Goal: Find specific page/section: Find specific page/section

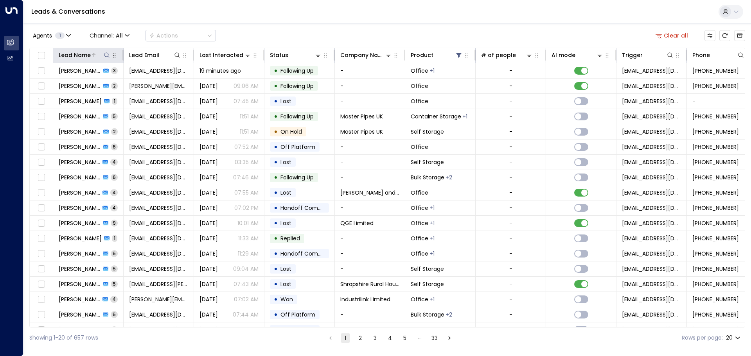
click at [106, 56] on icon at bounding box center [107, 55] width 6 height 6
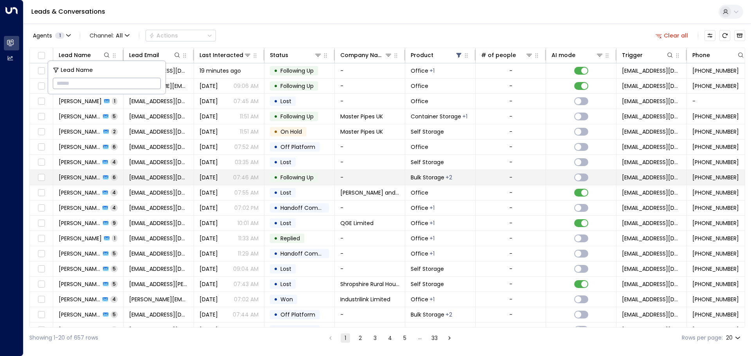
type input "**********"
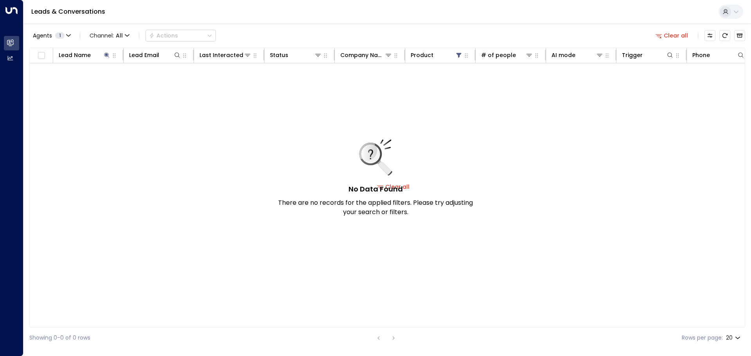
click at [404, 187] on div "No Data Found There are no records for the applied filters. Please try adjustin…" at bounding box center [375, 178] width 195 height 77
click at [408, 186] on div "No Data Found There are no records for the applied filters. Please try adjustin…" at bounding box center [375, 178] width 195 height 77
click at [403, 188] on div "No Data Found There are no records for the applied filters. Please try adjustin…" at bounding box center [375, 178] width 195 height 77
click at [401, 186] on h5 "No Data Found" at bounding box center [375, 189] width 54 height 11
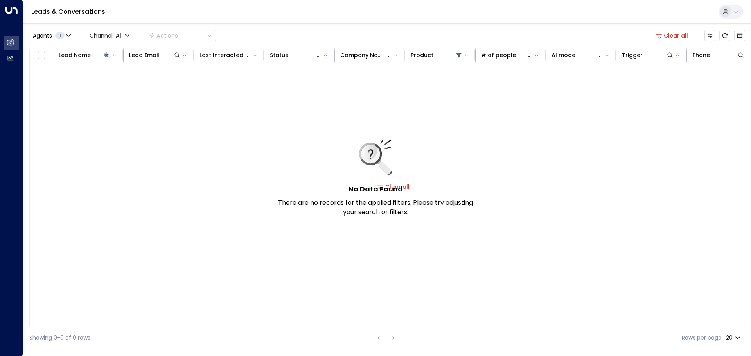
click at [383, 188] on h5 "No Data Found" at bounding box center [375, 189] width 54 height 11
click at [421, 187] on div "No Data Found There are no records for the applied filters. Please try adjustin…" at bounding box center [375, 178] width 195 height 77
click at [387, 192] on h5 "No Data Found" at bounding box center [375, 189] width 54 height 11
click at [408, 188] on div "No Data Found There are no records for the applied filters. Please try adjustin…" at bounding box center [375, 178] width 195 height 77
click at [105, 56] on icon at bounding box center [107, 55] width 6 height 6
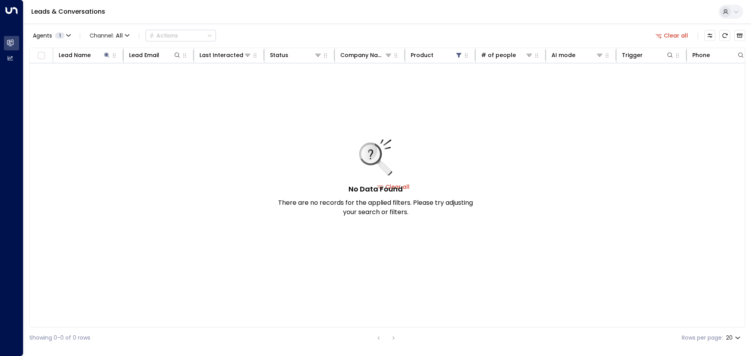
click at [372, 156] on icon at bounding box center [370, 154] width 20 height 20
click at [351, 192] on h5 "No Data Found" at bounding box center [375, 189] width 54 height 11
click at [408, 188] on div "No Data Found There are no records for the applied filters. Please try adjustin…" at bounding box center [375, 178] width 195 height 77
click at [407, 186] on div "No Data Found There are no records for the applied filters. Please try adjustin…" at bounding box center [375, 178] width 195 height 77
click at [405, 185] on div "No Data Found There are no records for the applied filters. Please try adjustin…" at bounding box center [375, 178] width 195 height 77
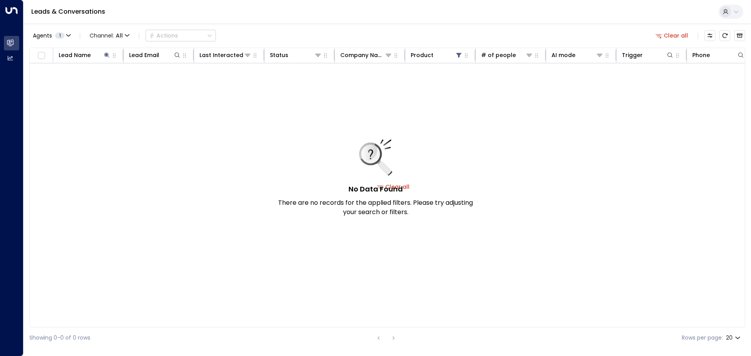
click at [405, 185] on div "No Data Found There are no records for the applied filters. Please try adjustin…" at bounding box center [375, 178] width 195 height 77
drag, startPoint x: 405, startPoint y: 185, endPoint x: 401, endPoint y: 185, distance: 4.3
click at [401, 185] on h5 "No Data Found" at bounding box center [375, 189] width 54 height 11
click at [402, 185] on div "No Data Found There are no records for the applied filters. Please try adjustin…" at bounding box center [375, 178] width 195 height 77
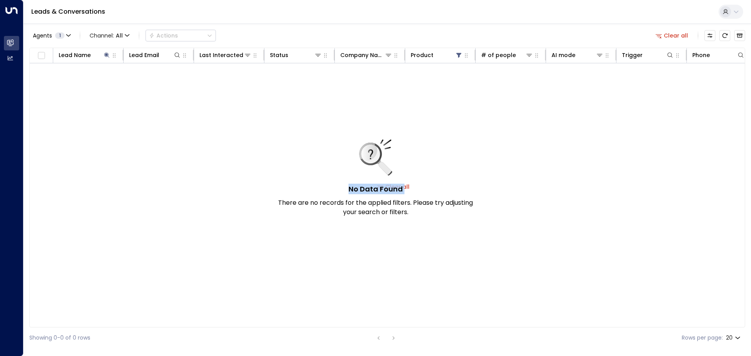
click at [403, 185] on div "No Data Found There are no records for the applied filters. Please try adjustin…" at bounding box center [375, 178] width 195 height 77
click at [406, 187] on div "No Data Found There are no records for the applied filters. Please try adjustin…" at bounding box center [375, 178] width 195 height 77
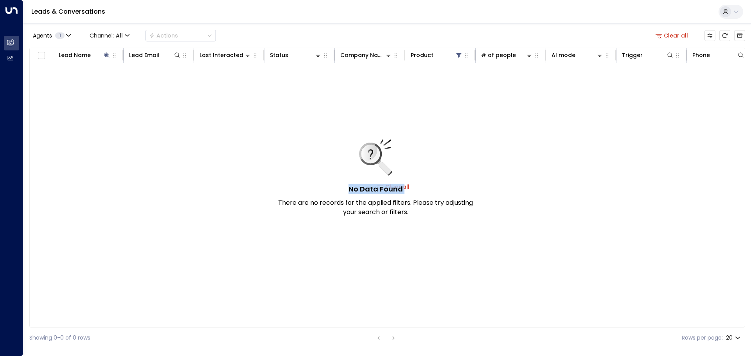
click at [406, 187] on div "No Data Found There are no records for the applied filters. Please try adjustin…" at bounding box center [375, 178] width 195 height 77
click at [403, 188] on div "No Data Found There are no records for the applied filters. Please try adjustin…" at bounding box center [375, 178] width 195 height 77
click at [429, 185] on div "No Data Found There are no records for the applied filters. Please try adjustin…" at bounding box center [375, 178] width 195 height 77
drag, startPoint x: 404, startPoint y: 196, endPoint x: 361, endPoint y: 198, distance: 42.7
click at [362, 198] on div "No Data Found There are no records for the applied filters. Please try adjustin…" at bounding box center [375, 178] width 195 height 77
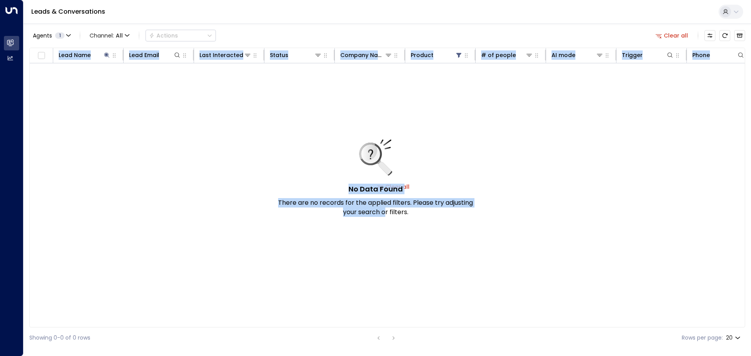
drag, startPoint x: 476, startPoint y: 206, endPoint x: 351, endPoint y: 216, distance: 125.1
click at [370, 216] on div "No Data Found There are no records for the applied filters. Please try adjustin…" at bounding box center [393, 186] width 727 height 247
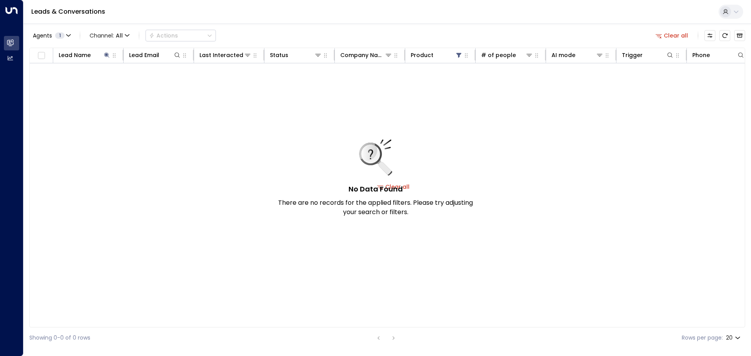
click at [382, 183] on div "No Data Found There are no records for the applied filters. Please try adjustin…" at bounding box center [375, 178] width 195 height 77
click at [382, 184] on h5 "No Data Found" at bounding box center [375, 189] width 54 height 11
click at [381, 184] on h5 "No Data Found" at bounding box center [375, 189] width 54 height 11
click at [382, 184] on h5 "No Data Found" at bounding box center [375, 189] width 54 height 11
click at [407, 187] on div "No Data Found There are no records for the applied filters. Please try adjustin…" at bounding box center [375, 178] width 195 height 77
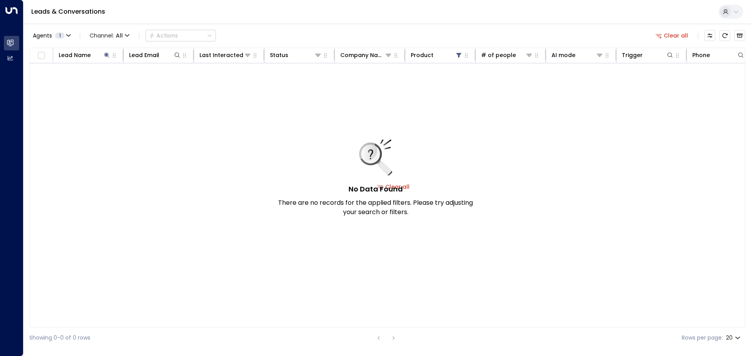
click at [407, 187] on div "No Data Found There are no records for the applied filters. Please try adjustin…" at bounding box center [375, 178] width 195 height 77
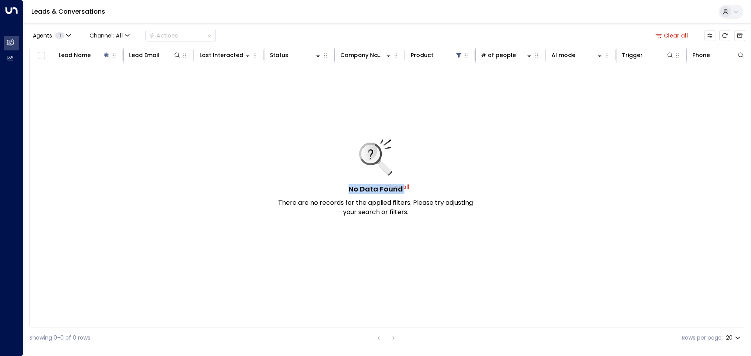
click at [407, 187] on div "No Data Found There are no records for the applied filters. Please try adjustin…" at bounding box center [375, 178] width 195 height 77
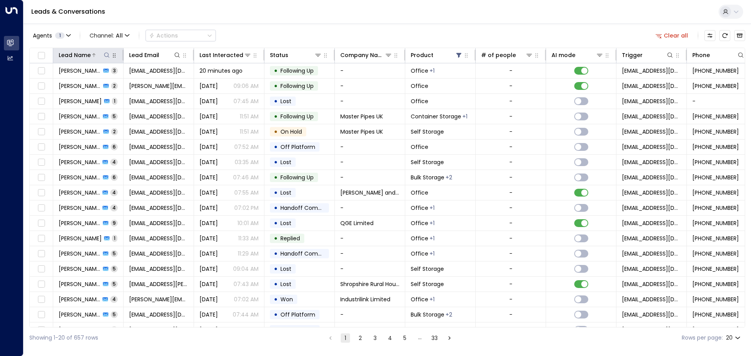
click at [106, 54] on icon at bounding box center [107, 55] width 6 height 6
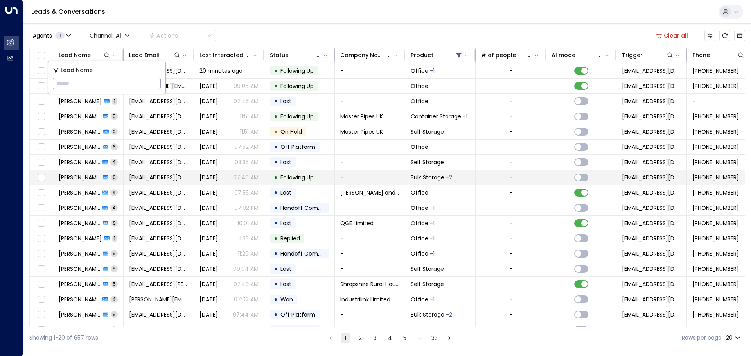
type input "**********"
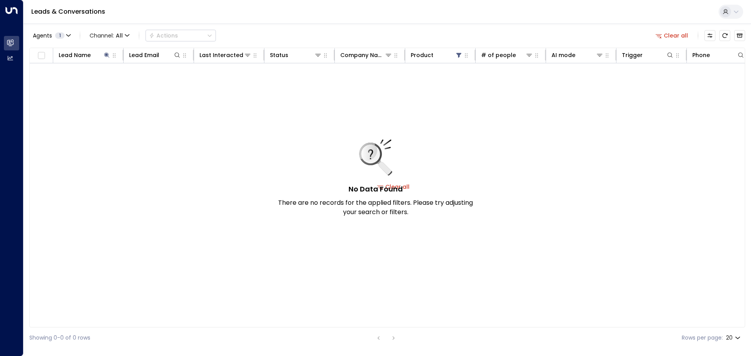
click at [281, 187] on div "No Data Found There are no records for the applied filters. Please try adjustin…" at bounding box center [375, 178] width 195 height 77
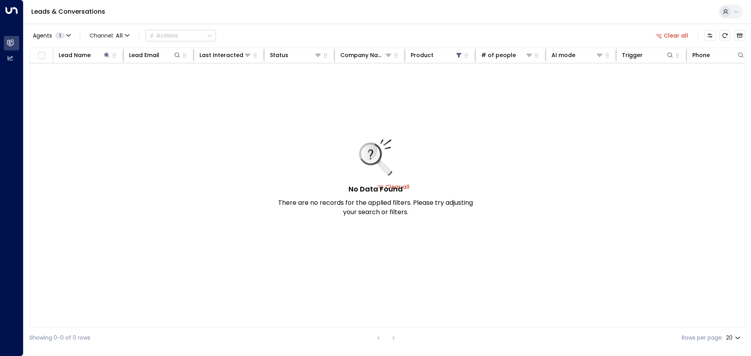
click at [281, 187] on div "No Data Found There are no records for the applied filters. Please try adjustin…" at bounding box center [375, 178] width 195 height 77
click at [281, 56] on icon at bounding box center [669, 54] width 5 height 5
click at [281, 108] on div "No Data Found There are no records for the applied filters. Please try adjustin…" at bounding box center [393, 186] width 727 height 247
